Goal: Communication & Community: Share content

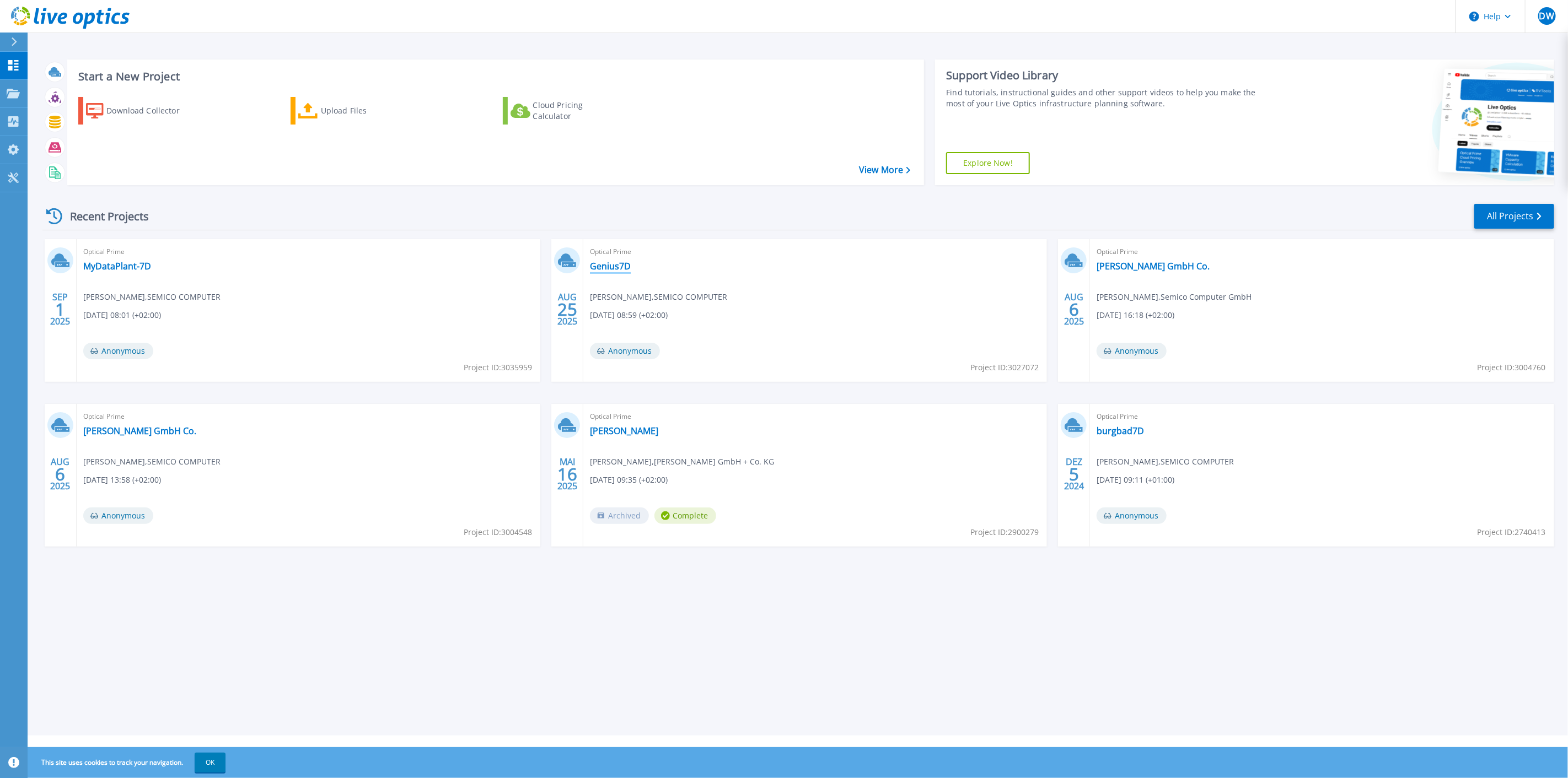
click at [596, 272] on link "Genius7D" at bounding box center [610, 265] width 41 height 11
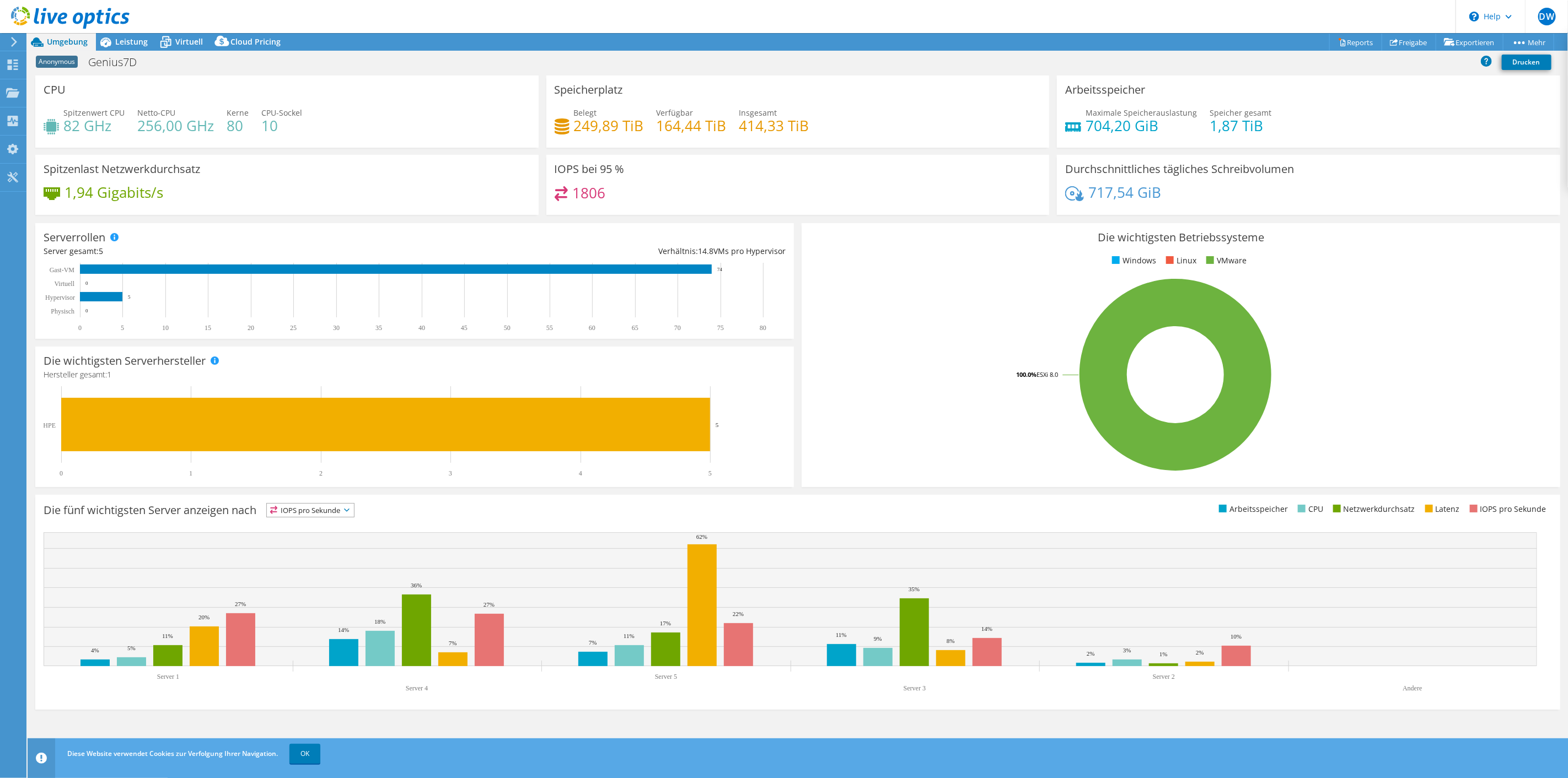
drag, startPoint x: 303, startPoint y: 747, endPoint x: 315, endPoint y: 776, distance: 31.4
click at [303, 747] on link "OK" at bounding box center [304, 754] width 31 height 20
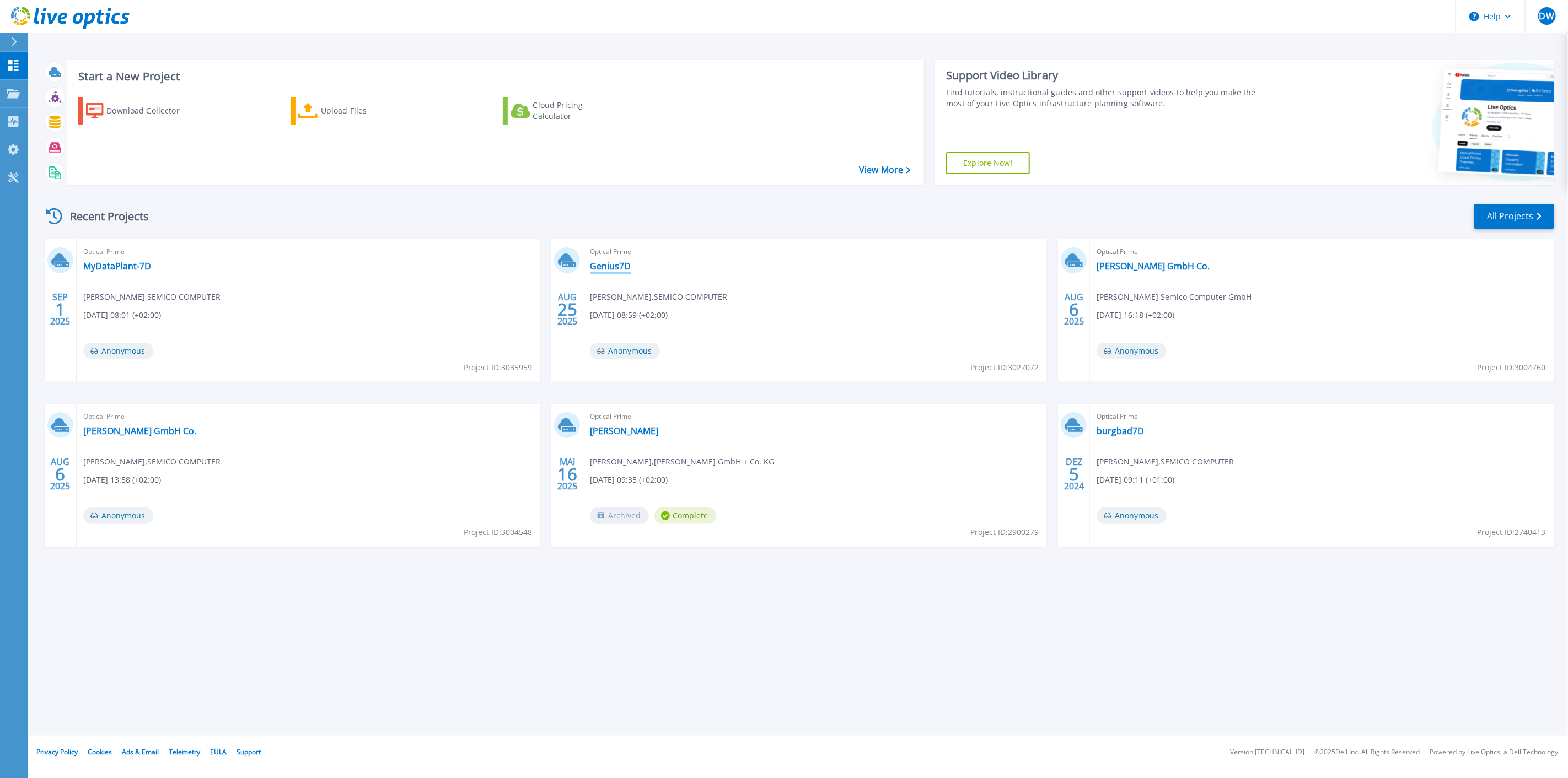
click at [608, 272] on link "Genius7D" at bounding box center [610, 265] width 41 height 11
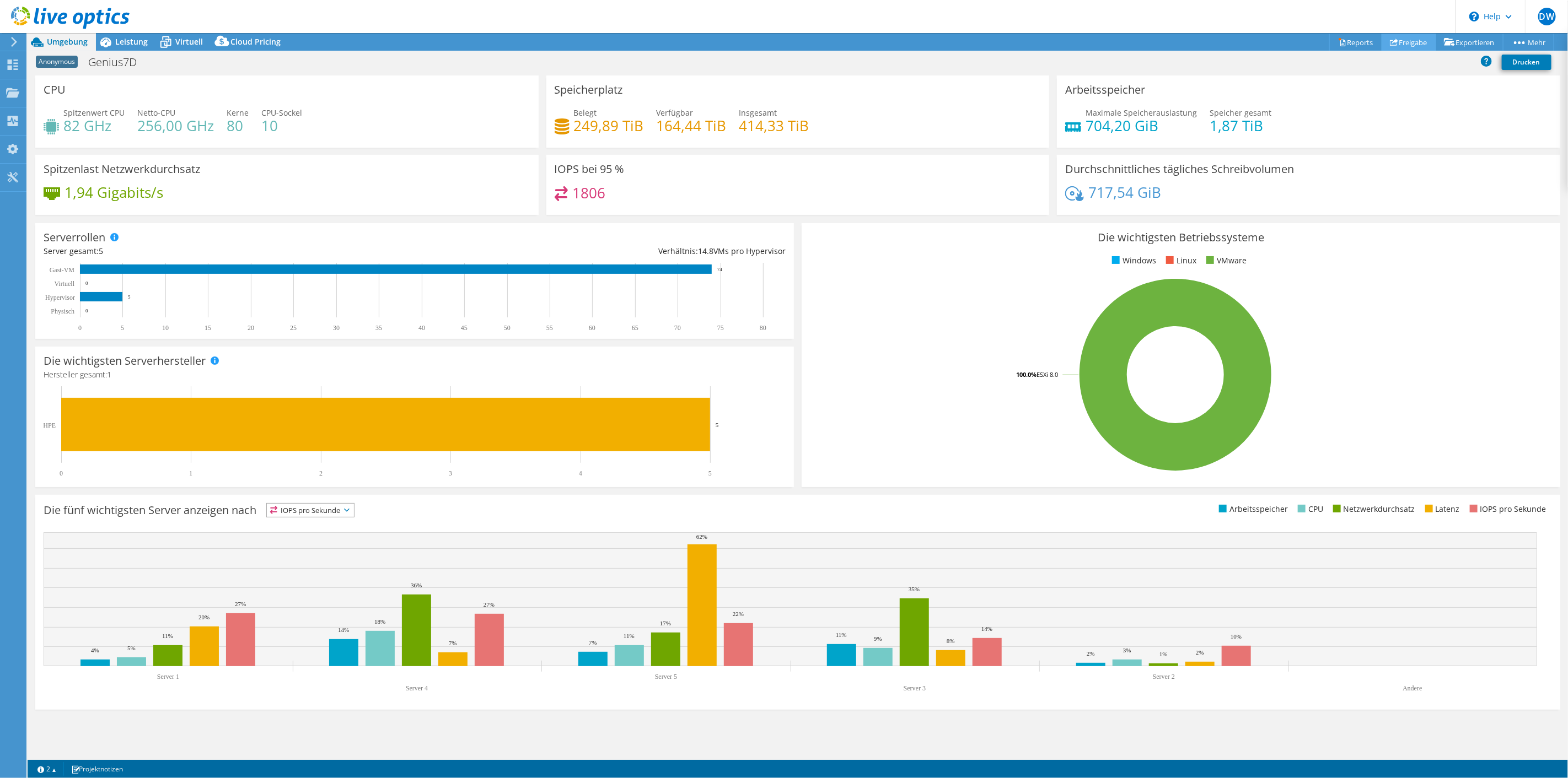
click at [1413, 42] on link "Freigabe" at bounding box center [1409, 42] width 55 height 17
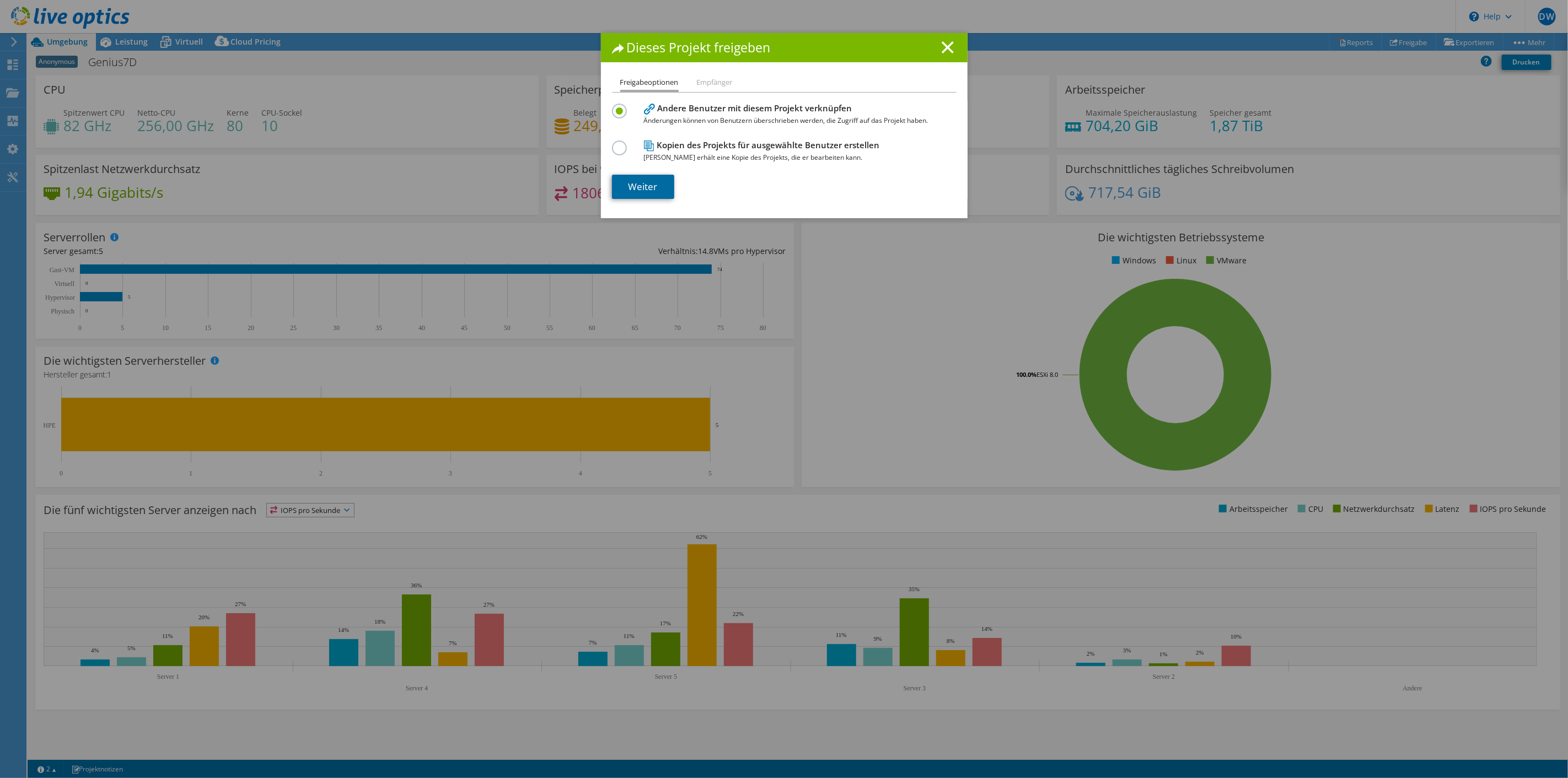
click at [662, 199] on link "Weiter" at bounding box center [643, 186] width 62 height 24
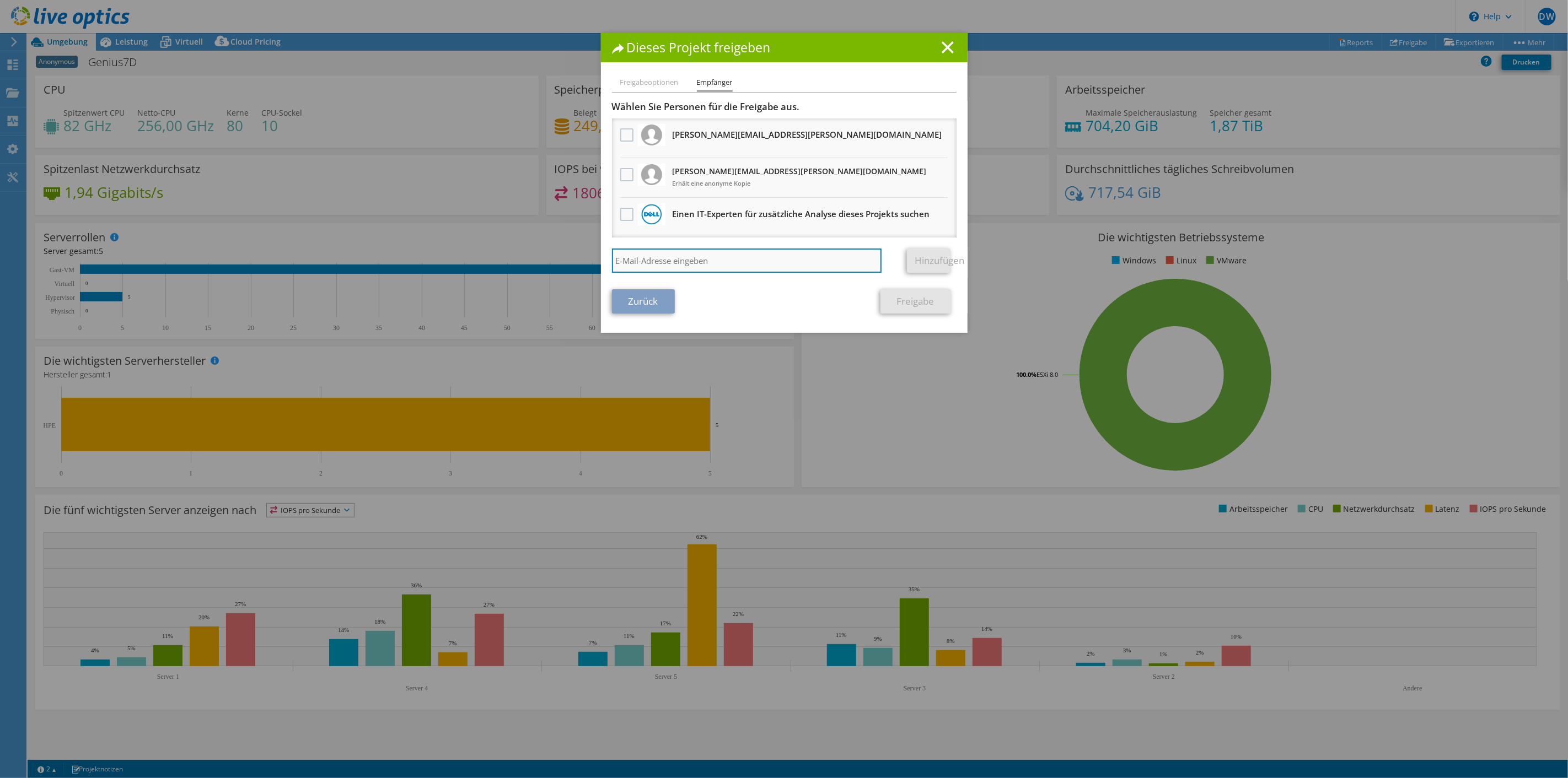
click at [673, 273] on input "search" at bounding box center [747, 260] width 270 height 24
type input "carsten.schild@semico.de"
click at [921, 273] on link "Hinzufügen" at bounding box center [929, 260] width 44 height 24
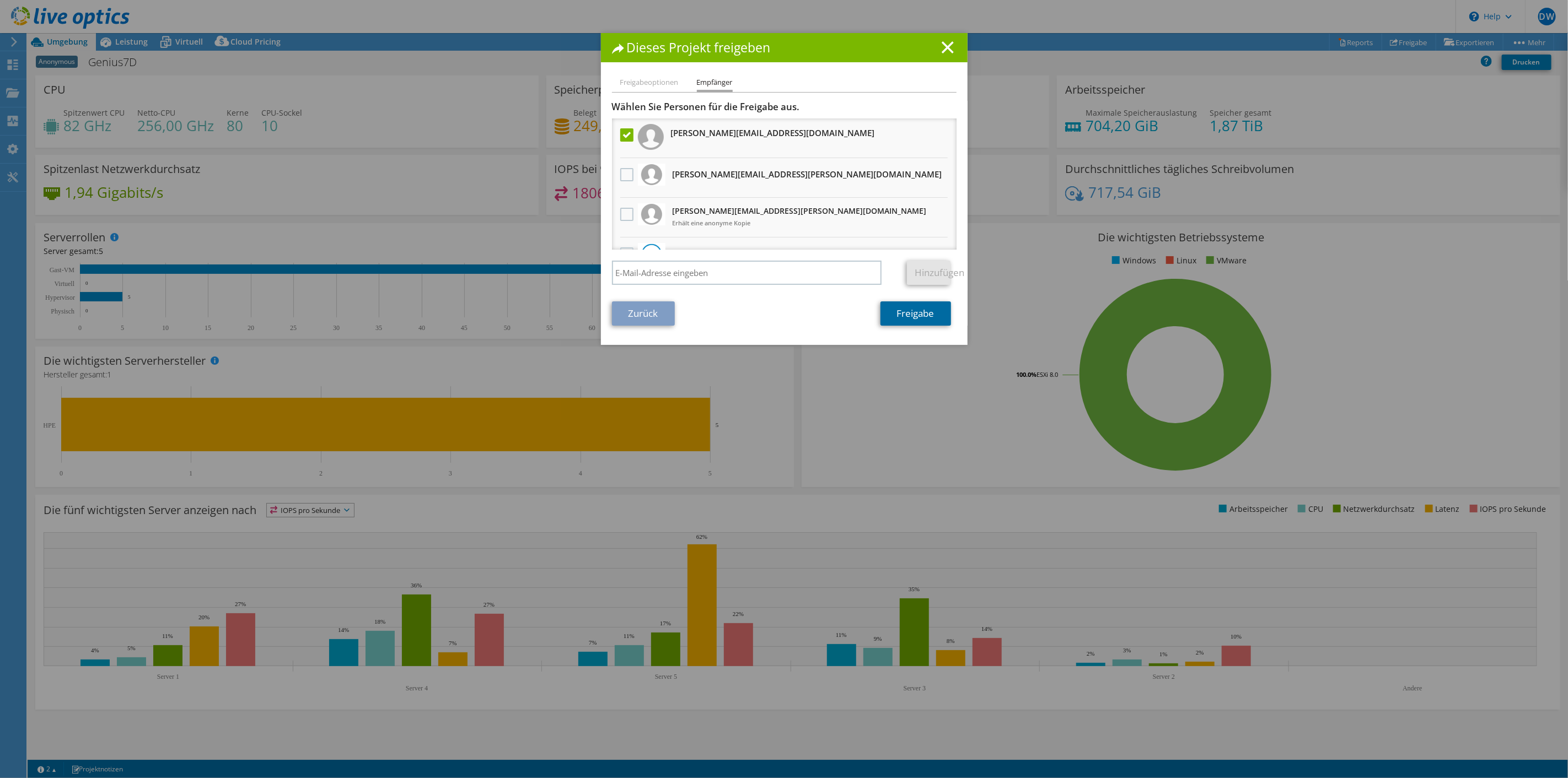
click at [913, 326] on link "Freigabe" at bounding box center [915, 313] width 70 height 24
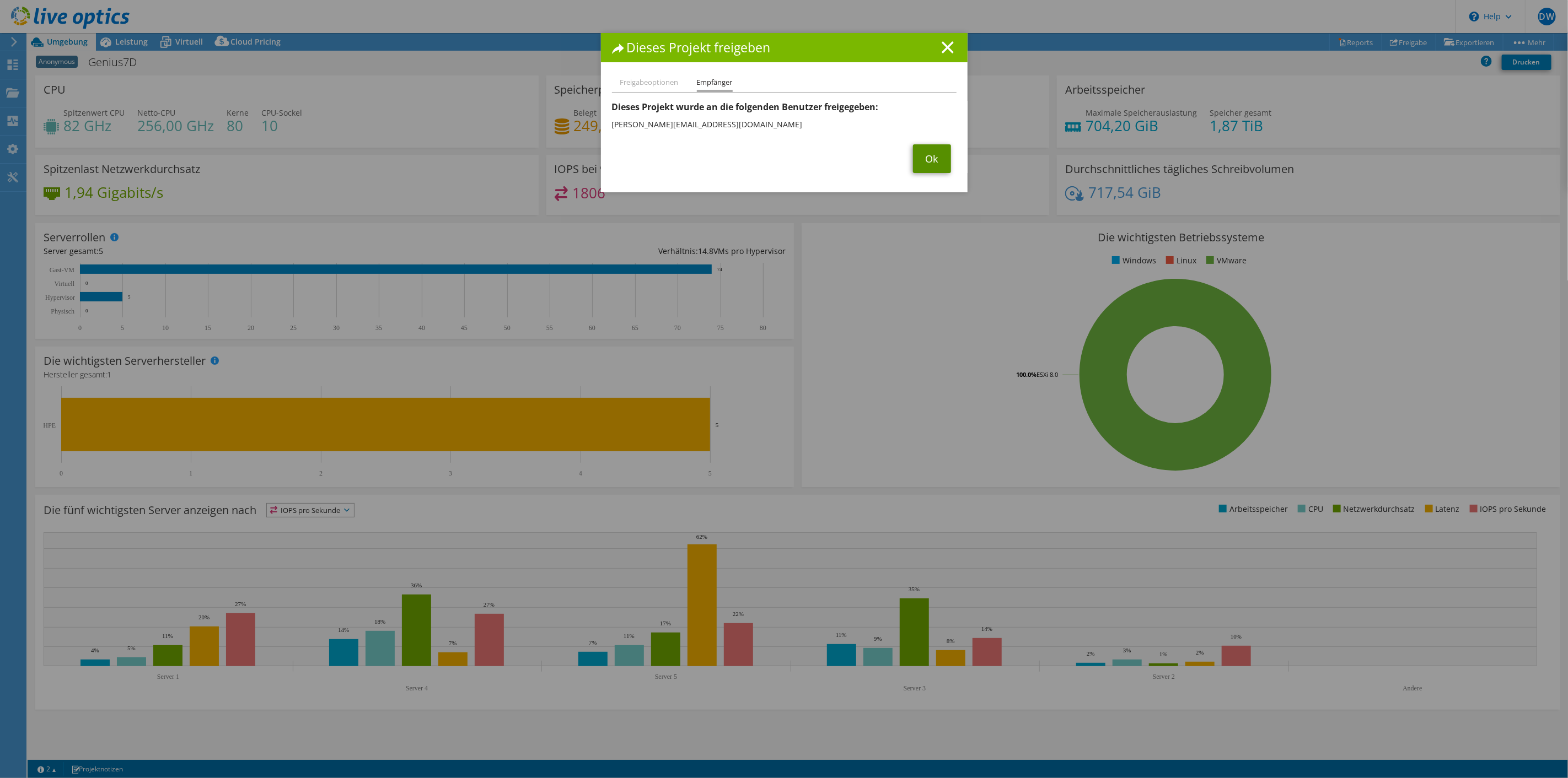
click at [931, 172] on link "Ok" at bounding box center [932, 159] width 38 height 29
